Goal: Task Accomplishment & Management: Manage account settings

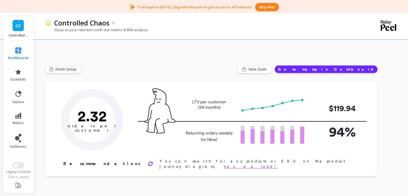
type input "Champions"
type input "77"
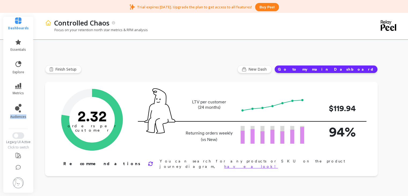
scroll to position [34, 2]
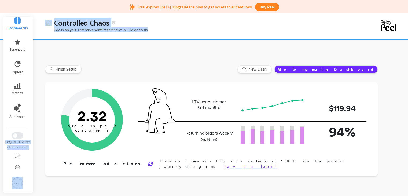
drag, startPoint x: 29, startPoint y: 115, endPoint x: 38, endPoint y: 62, distance: 53.5
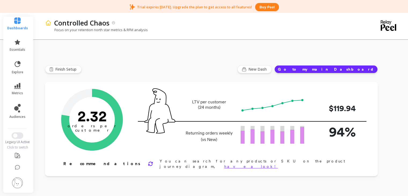
click at [81, 85] on div "Orders per Customer is a core growth metric. The goal is to reach 3 orders per …" at bounding box center [211, 129] width 332 height 94
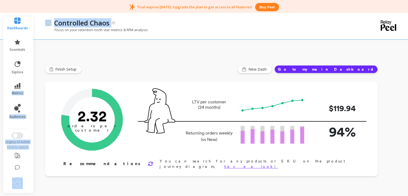
drag, startPoint x: 29, startPoint y: 73, endPoint x: 37, endPoint y: 29, distance: 44.4
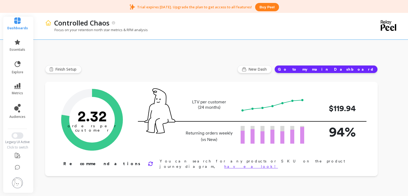
click at [56, 72] on div "Finish Setup New Dash Go to my main Dashboard" at bounding box center [211, 69] width 332 height 8
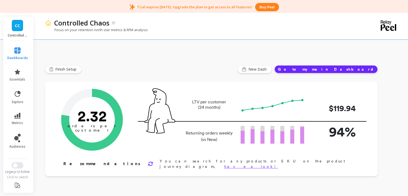
scroll to position [0, 2]
click at [14, 94] on icon at bounding box center [18, 94] width 8 height 8
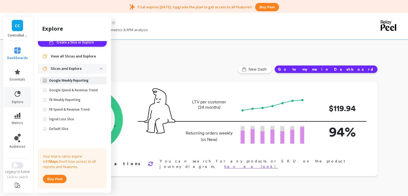
scroll to position [0, 0]
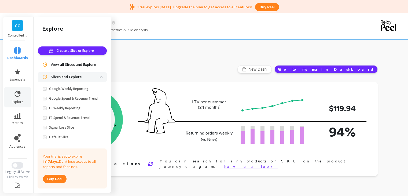
click at [94, 75] on p "Slices and Explore" at bounding box center [75, 76] width 49 height 5
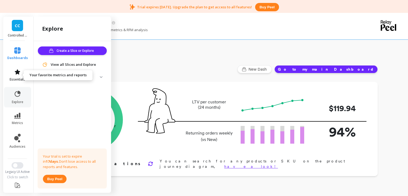
click at [17, 76] on link "essentials" at bounding box center [17, 75] width 21 height 13
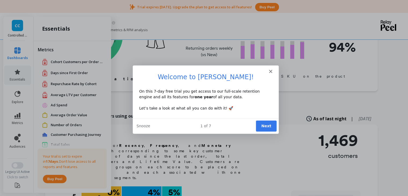
click at [270, 73] on h1 "Welcome to Peel!" at bounding box center [205, 79] width 133 height 12
click at [270, 71] on polygon "Close" at bounding box center [269, 70] width 3 height 3
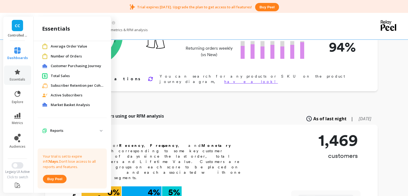
scroll to position [70, 0]
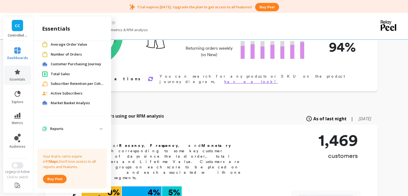
click at [77, 103] on span "Market Basket Analysis" at bounding box center [70, 102] width 39 height 5
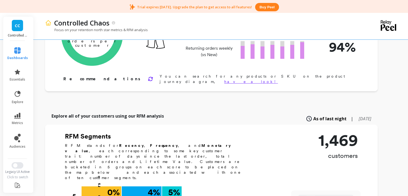
scroll to position [0, 0]
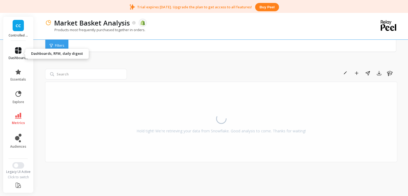
click at [18, 52] on icon at bounding box center [18, 50] width 6 height 6
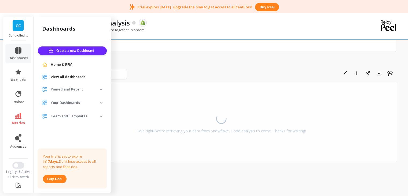
click at [100, 90] on img at bounding box center [101, 89] width 3 height 2
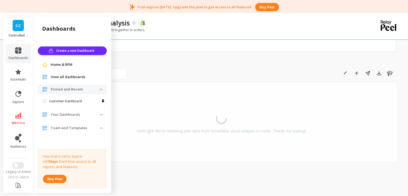
click at [100, 90] on img at bounding box center [101, 89] width 3 height 2
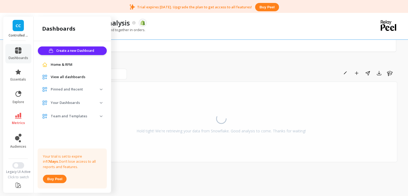
click at [102, 102] on img at bounding box center [101, 103] width 3 height 2
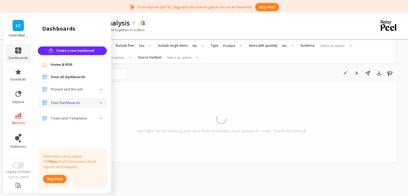
click at [102, 102] on img at bounding box center [101, 103] width 3 height 2
click at [99, 115] on p "Team and Templates" at bounding box center [75, 115] width 49 height 5
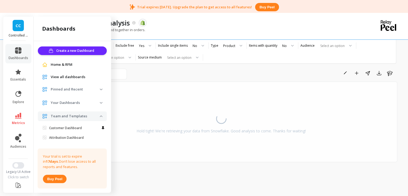
click at [99, 115] on span "Team and Templates" at bounding box center [72, 116] width 69 height 10
click at [13, 54] on link "dashboards" at bounding box center [19, 53] width 20 height 13
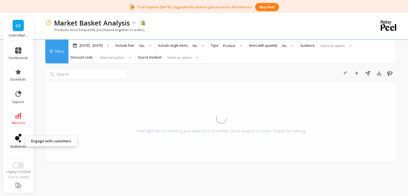
click at [18, 135] on icon at bounding box center [19, 134] width 3 height 3
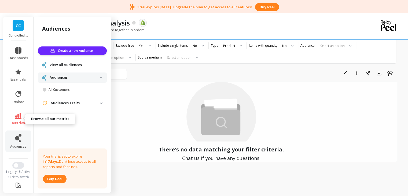
scroll to position [34, 0]
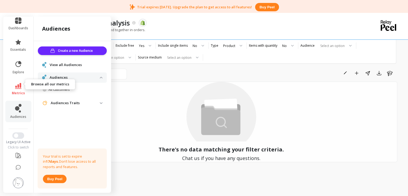
click at [17, 84] on link "metrics" at bounding box center [19, 89] width 20 height 12
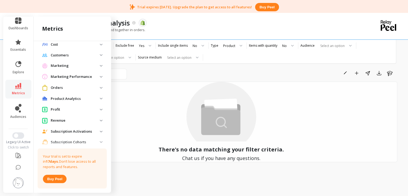
scroll to position [224, 0]
click at [100, 66] on img at bounding box center [101, 66] width 3 height 2
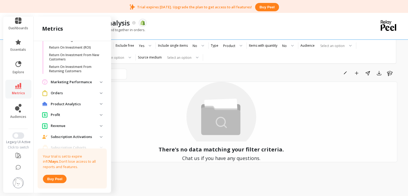
scroll to position [367, 0]
click at [97, 102] on analytics "Product Analytics" at bounding box center [72, 104] width 69 height 10
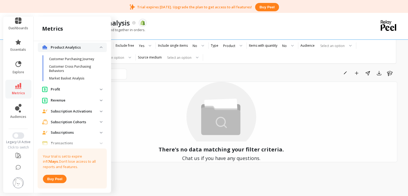
scroll to position [424, 0]
click at [100, 88] on img at bounding box center [101, 89] width 3 height 2
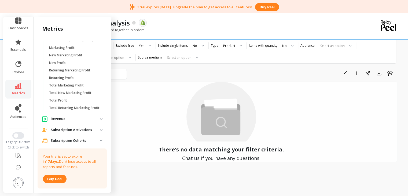
scroll to position [521, 0]
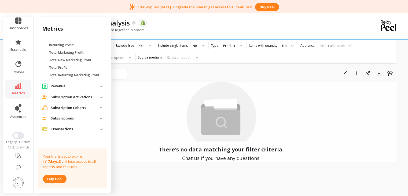
click at [95, 85] on p "Revenue" at bounding box center [75, 85] width 49 height 5
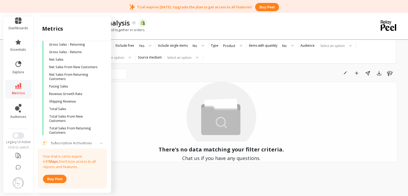
scroll to position [648, 0]
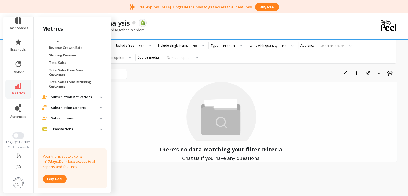
click at [90, 98] on p "Subscription Activations" at bounding box center [75, 96] width 49 height 5
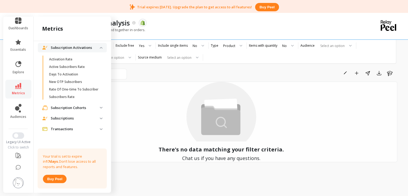
scroll to position [699, 0]
click at [89, 109] on p "Subscription Cohorts" at bounding box center [75, 107] width 49 height 5
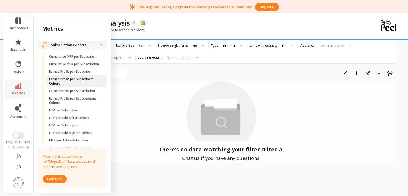
scroll to position [851, 0]
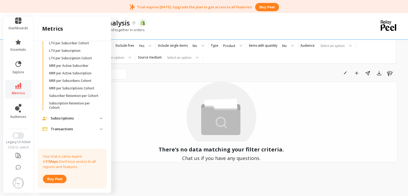
click at [88, 118] on p "Subscriptions" at bounding box center [75, 117] width 49 height 5
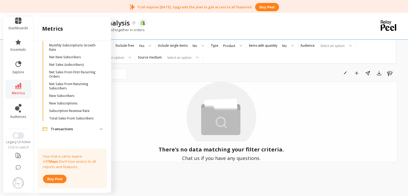
scroll to position [1071, 0]
click at [81, 127] on p "Transactions" at bounding box center [75, 128] width 49 height 5
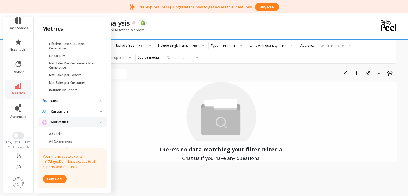
scroll to position [168, 0]
click at [79, 110] on p "Customers" at bounding box center [75, 111] width 49 height 5
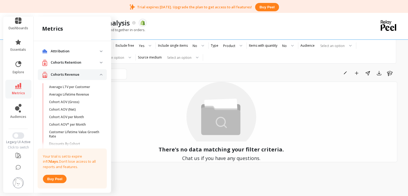
scroll to position [0, 0]
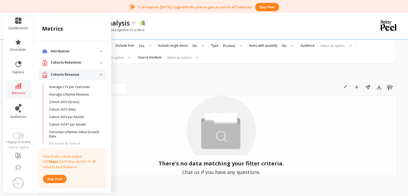
click at [86, 63] on p "Cohorts Retention" at bounding box center [75, 62] width 49 height 5
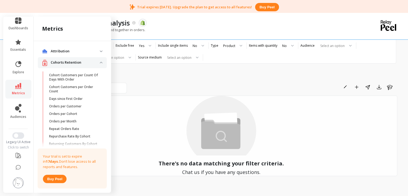
click at [88, 52] on p "Attribution" at bounding box center [75, 50] width 49 height 5
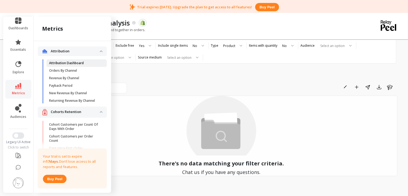
click at [86, 64] on span "Attribution Dashboard" at bounding box center [74, 63] width 51 height 4
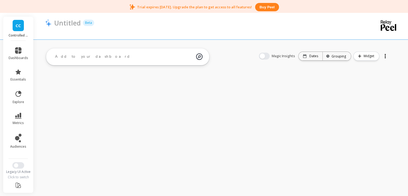
click at [19, 29] on link "CC" at bounding box center [18, 25] width 11 height 11
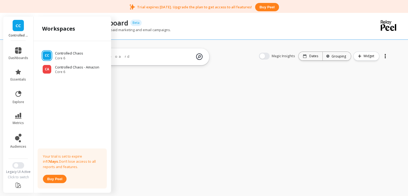
click at [15, 28] on link "CC" at bounding box center [18, 25] width 11 height 11
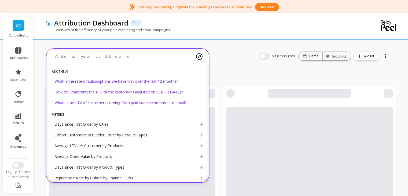
click at [67, 60] on textarea at bounding box center [123, 56] width 145 height 14
click at [110, 36] on div "Overview of the efficiency of your paid marketing and email campaigns." at bounding box center [199, 32] width 308 height 10
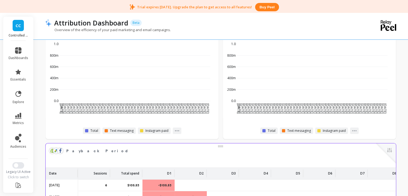
scroll to position [96, 0]
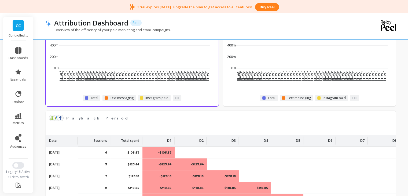
drag, startPoint x: 72, startPoint y: 119, endPoint x: 218, endPoint y: 102, distance: 146.6
click at [72, 119] on span "Payback Period" at bounding box center [97, 118] width 62 height 6
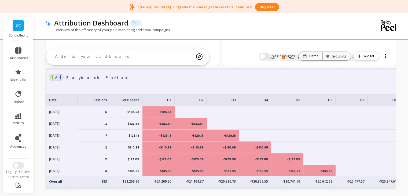
scroll to position [0, 0]
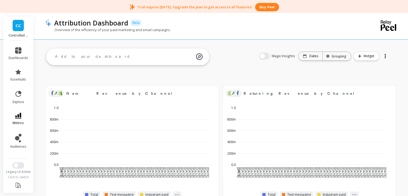
click at [16, 115] on icon at bounding box center [18, 116] width 6 height 6
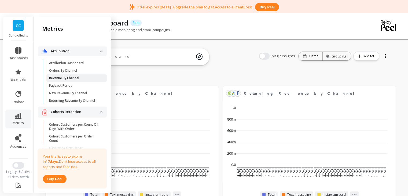
click at [90, 78] on span "Revenue By Channel" at bounding box center [74, 78] width 51 height 4
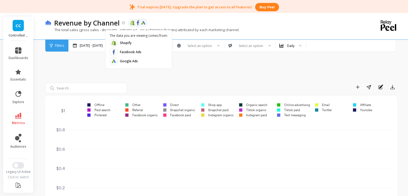
click at [138, 24] on object at bounding box center [137, 22] width 5 height 5
click at [90, 22] on p "Revenue by Channel" at bounding box center [86, 22] width 65 height 9
click at [16, 121] on span "metrics" at bounding box center [18, 123] width 13 height 4
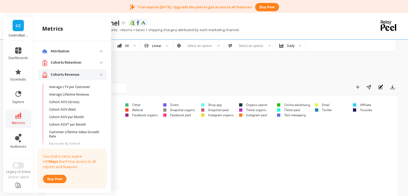
click at [16, 115] on icon at bounding box center [18, 116] width 6 height 6
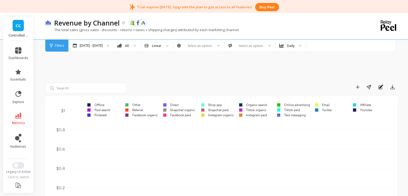
click at [16, 116] on icon at bounding box center [18, 116] width 6 height 6
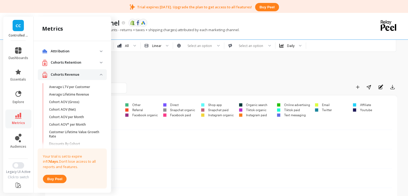
click at [95, 72] on p "Cohorts Revenue" at bounding box center [75, 74] width 49 height 5
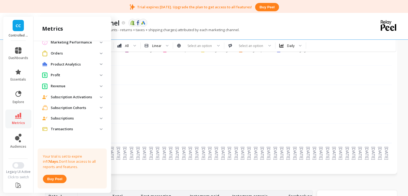
scroll to position [64, 0]
click at [13, 100] on span "explore" at bounding box center [19, 102] width 12 height 4
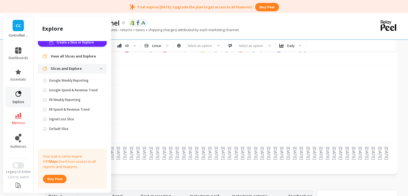
scroll to position [12, 0]
click at [74, 66] on p "Slices and Explore" at bounding box center [75, 68] width 49 height 5
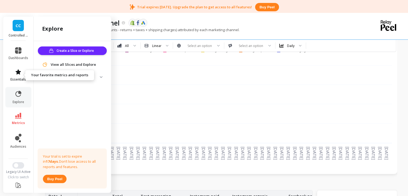
click at [16, 70] on icon at bounding box center [18, 71] width 5 height 5
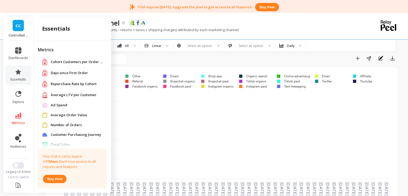
scroll to position [27, 0]
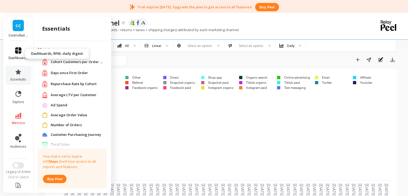
click at [21, 56] on span "dashboards" at bounding box center [19, 58] width 20 height 4
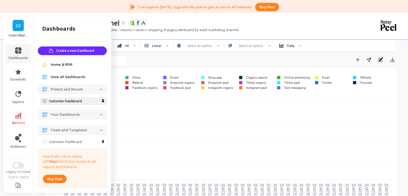
scroll to position [23, 0]
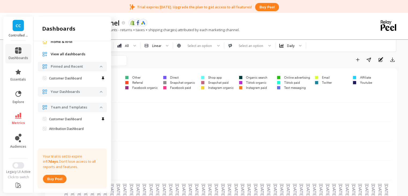
click at [89, 94] on p "Your Dashboards" at bounding box center [75, 91] width 49 height 5
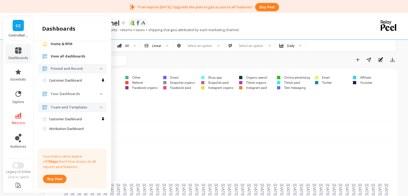
click at [89, 94] on p "Your Dashboards" at bounding box center [75, 93] width 49 height 5
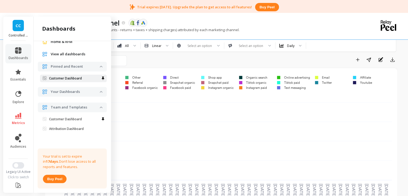
scroll to position [0, 0]
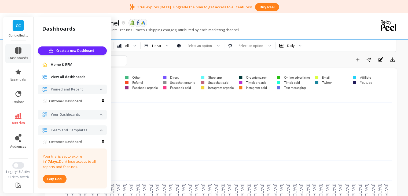
click at [66, 76] on span "View all dashboards" at bounding box center [68, 76] width 35 height 5
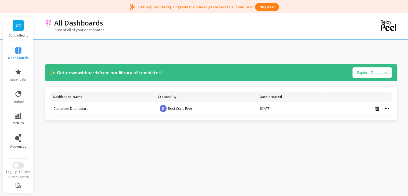
click at [17, 29] on link "CC" at bounding box center [18, 25] width 11 height 11
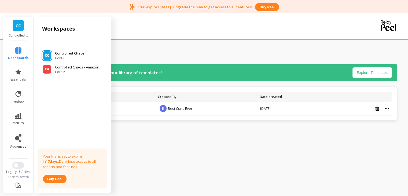
click at [60, 57] on span "Core 6" at bounding box center [69, 58] width 29 height 4
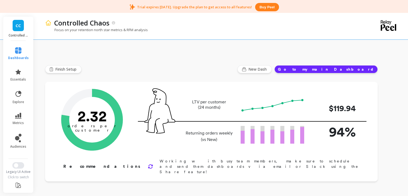
click at [359, 69] on button "Go to my main Dashboard" at bounding box center [325, 69] width 103 height 8
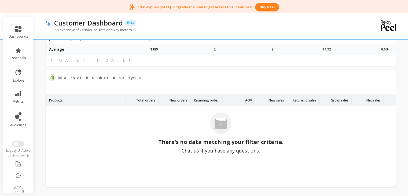
scroll to position [34, 0]
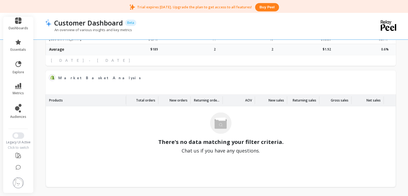
click at [17, 178] on img at bounding box center [18, 182] width 11 height 11
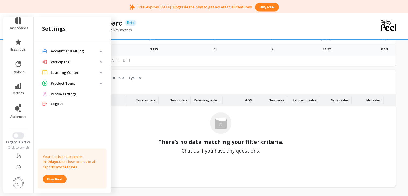
click at [101, 62] on img at bounding box center [101, 62] width 3 height 2
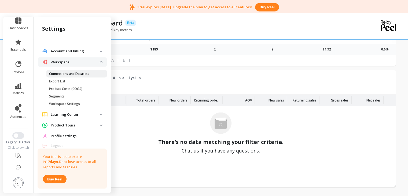
click at [76, 74] on p "Connections and Datasets" at bounding box center [69, 73] width 40 height 4
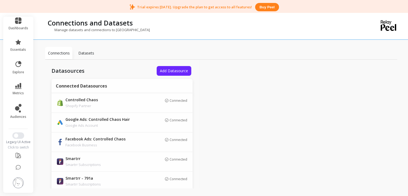
scroll to position [7, 0]
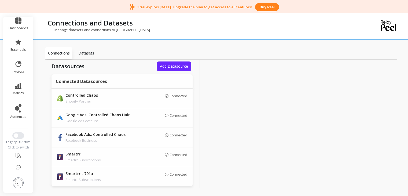
click at [79, 50] on p "Datasets" at bounding box center [86, 52] width 16 height 5
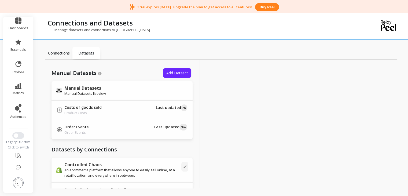
click at [61, 54] on p "Connections" at bounding box center [59, 52] width 22 height 5
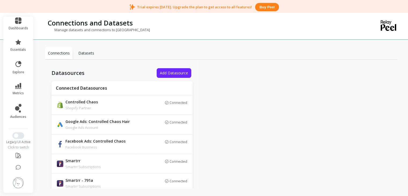
click at [14, 180] on img at bounding box center [18, 182] width 11 height 11
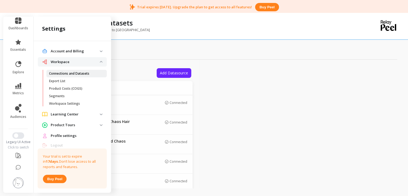
click at [81, 74] on p "Connections and Datasets" at bounding box center [69, 73] width 40 height 4
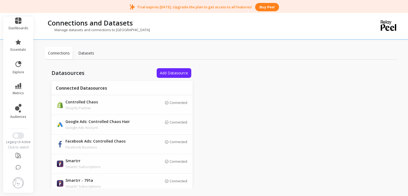
click at [85, 54] on p "Datasets" at bounding box center [86, 52] width 16 height 5
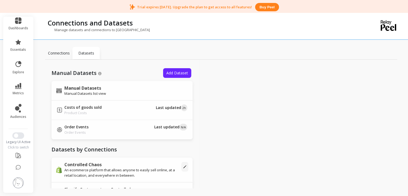
click at [60, 52] on p "Connections" at bounding box center [59, 52] width 22 height 5
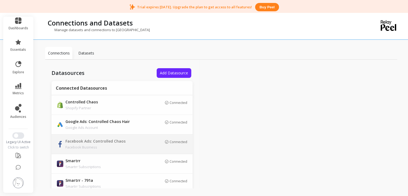
scroll to position [7, 0]
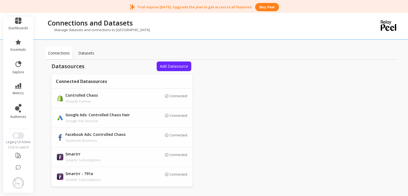
click at [17, 178] on img at bounding box center [18, 182] width 11 height 11
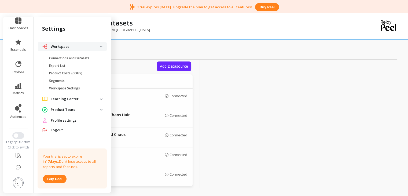
scroll to position [0, 0]
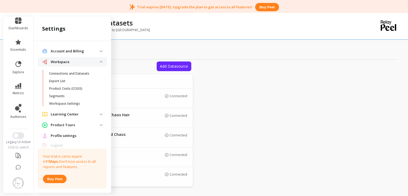
click at [253, 95] on div at bounding box center [276, 129] width 154 height 140
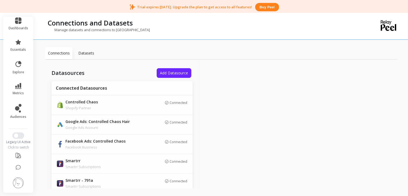
click at [14, 178] on img at bounding box center [18, 182] width 11 height 11
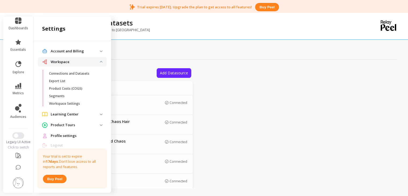
click at [81, 51] on p "Account and Billing" at bounding box center [75, 50] width 49 height 5
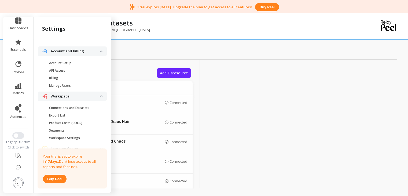
click at [81, 51] on p "Account and Billing" at bounding box center [75, 50] width 49 height 5
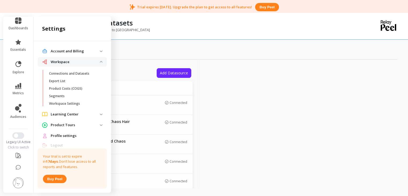
click at [77, 62] on p "Workspace" at bounding box center [75, 61] width 49 height 5
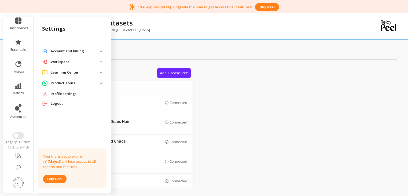
click at [70, 94] on span "Profile settings" at bounding box center [64, 93] width 26 height 5
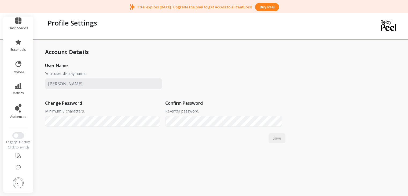
click at [13, 178] on img at bounding box center [18, 182] width 11 height 11
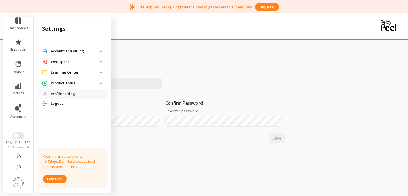
click at [80, 62] on p "Workspace" at bounding box center [75, 61] width 49 height 5
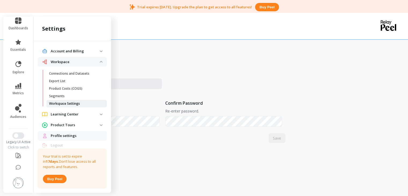
click at [69, 106] on link "Workspace Settings" at bounding box center [76, 104] width 60 height 8
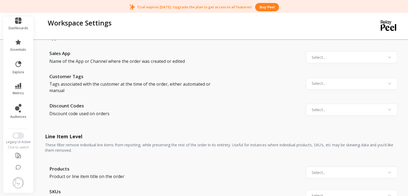
scroll to position [655, 0]
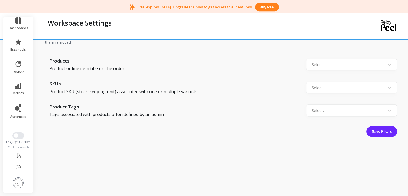
click at [21, 179] on img at bounding box center [18, 182] width 11 height 11
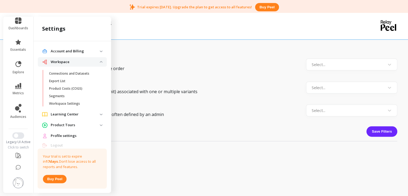
click at [77, 53] on p "Account and Billing" at bounding box center [75, 50] width 49 height 5
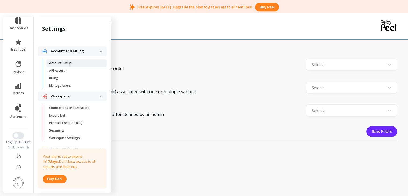
click at [66, 62] on p "Account Setup" at bounding box center [60, 63] width 22 height 4
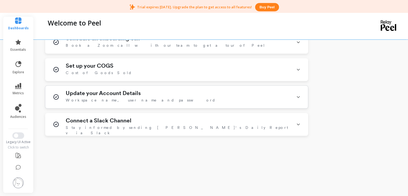
scroll to position [308, 0]
click at [296, 97] on icon at bounding box center [298, 97] width 4 height 14
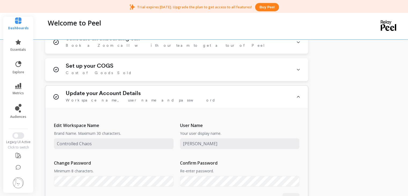
click at [296, 97] on icon at bounding box center [298, 97] width 4 height 14
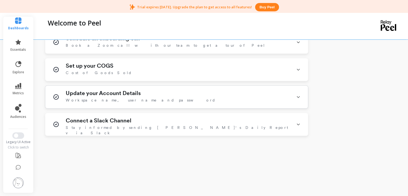
click at [296, 97] on icon at bounding box center [298, 97] width 4 height 14
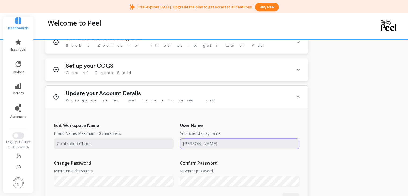
click at [220, 141] on input "input" at bounding box center [239, 143] width 119 height 11
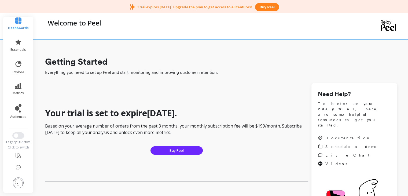
scroll to position [0, 0]
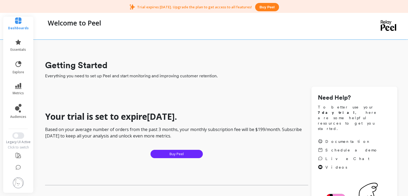
click at [14, 178] on img at bounding box center [18, 182] width 11 height 11
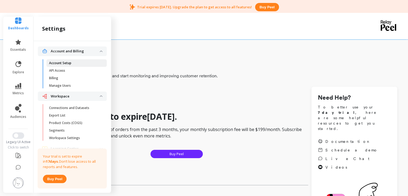
click at [73, 66] on link "Account Setup" at bounding box center [76, 63] width 60 height 8
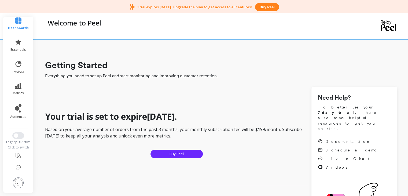
click at [17, 179] on img at bounding box center [18, 182] width 11 height 11
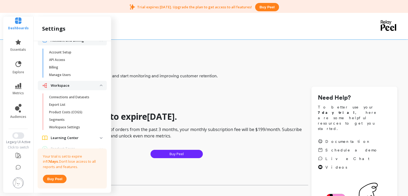
scroll to position [12, 0]
click at [68, 63] on link "Billing" at bounding box center [76, 66] width 60 height 8
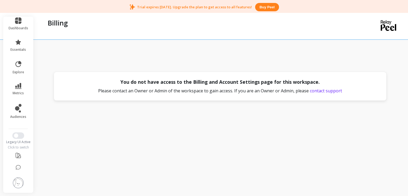
click at [15, 180] on img at bounding box center [18, 182] width 11 height 11
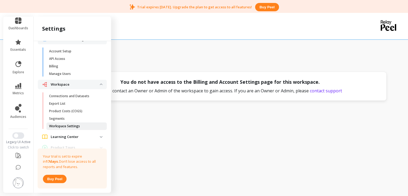
scroll to position [50, 0]
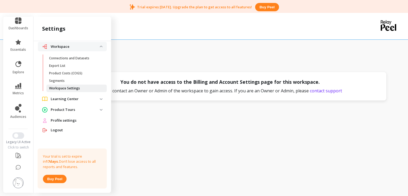
click at [75, 84] on link "Workspace Settings" at bounding box center [76, 88] width 60 height 8
click at [75, 84] on div "Account and Billing Account Setup API Access Billing Manage Users Workspace Con…" at bounding box center [71, 115] width 77 height 149
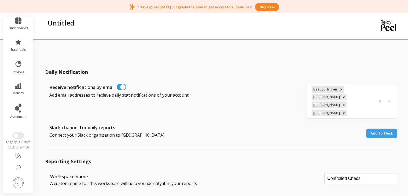
click at [19, 179] on img at bounding box center [18, 182] width 11 height 11
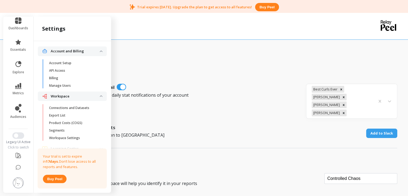
scroll to position [50, 0]
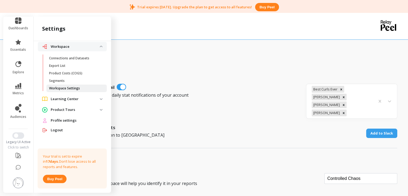
click at [62, 88] on p "Workspace Settings" at bounding box center [64, 88] width 31 height 4
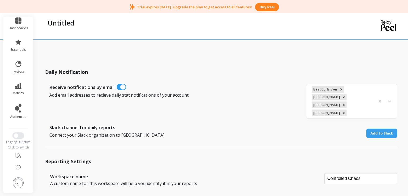
scroll to position [0, 0]
click at [16, 177] on img at bounding box center [18, 182] width 11 height 11
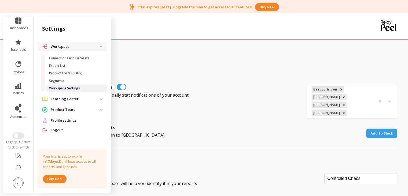
scroll to position [42, 0]
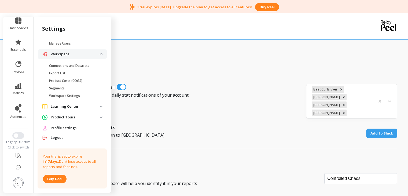
click at [88, 113] on tours "Product Tours" at bounding box center [72, 117] width 69 height 10
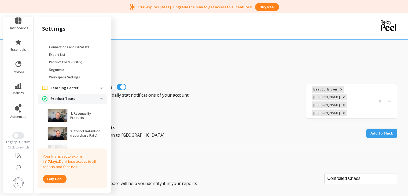
scroll to position [66, 0]
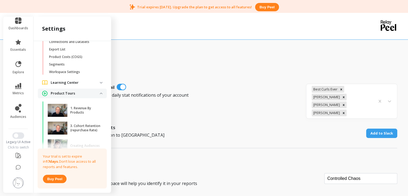
click at [91, 94] on p "Product Tours" at bounding box center [75, 93] width 49 height 5
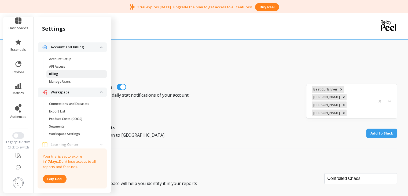
scroll to position [0, 0]
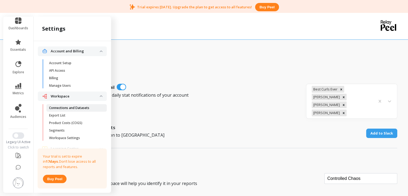
click at [70, 109] on p "Connections and Datasets" at bounding box center [69, 108] width 40 height 4
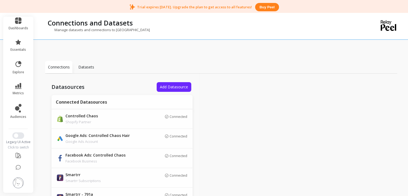
scroll to position [14, 0]
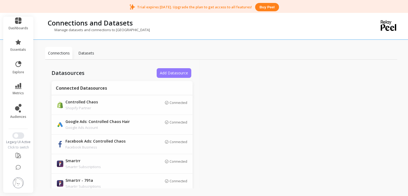
click at [174, 72] on span "Add Datasource" at bounding box center [174, 72] width 28 height 5
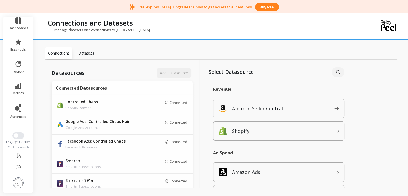
click at [167, 73] on div "Add Datasource" at bounding box center [173, 73] width 37 height 10
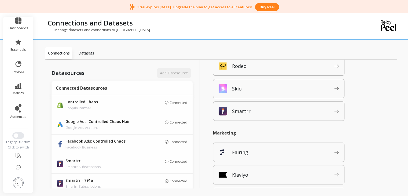
scroll to position [563, 0]
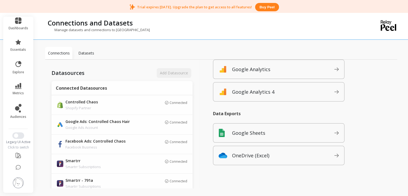
click at [54, 56] on div "Connections" at bounding box center [58, 53] width 27 height 12
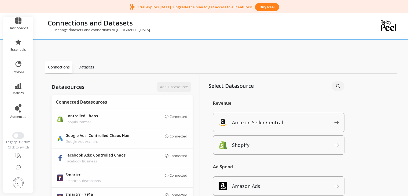
click at [21, 180] on img at bounding box center [18, 182] width 11 height 11
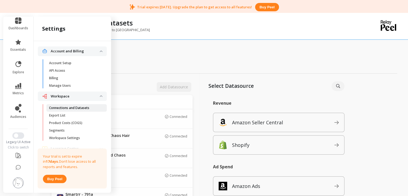
click at [63, 105] on link "Connections and Datasets" at bounding box center [76, 108] width 60 height 8
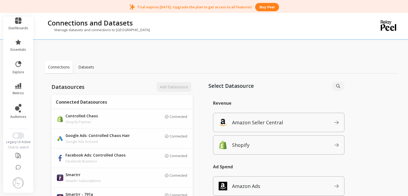
click at [85, 70] on div "Datasets" at bounding box center [85, 67] width 27 height 12
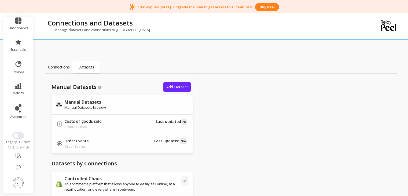
click at [59, 70] on div "Connections" at bounding box center [58, 67] width 27 height 12
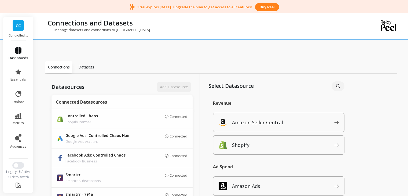
click at [17, 52] on icon at bounding box center [18, 50] width 6 height 6
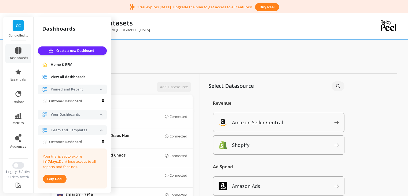
click at [18, 28] on span "CC" at bounding box center [18, 26] width 5 height 6
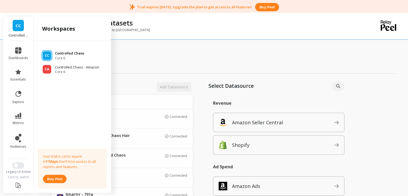
click at [71, 54] on p "Controlled Chaos" at bounding box center [69, 53] width 29 height 5
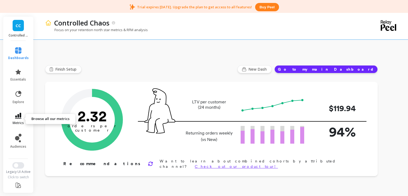
scroll to position [34, 0]
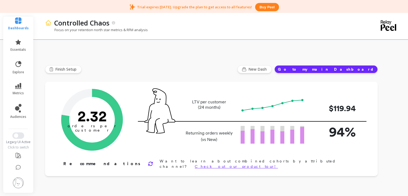
click at [16, 177] on img at bounding box center [18, 182] width 11 height 11
